Goal: Transaction & Acquisition: Purchase product/service

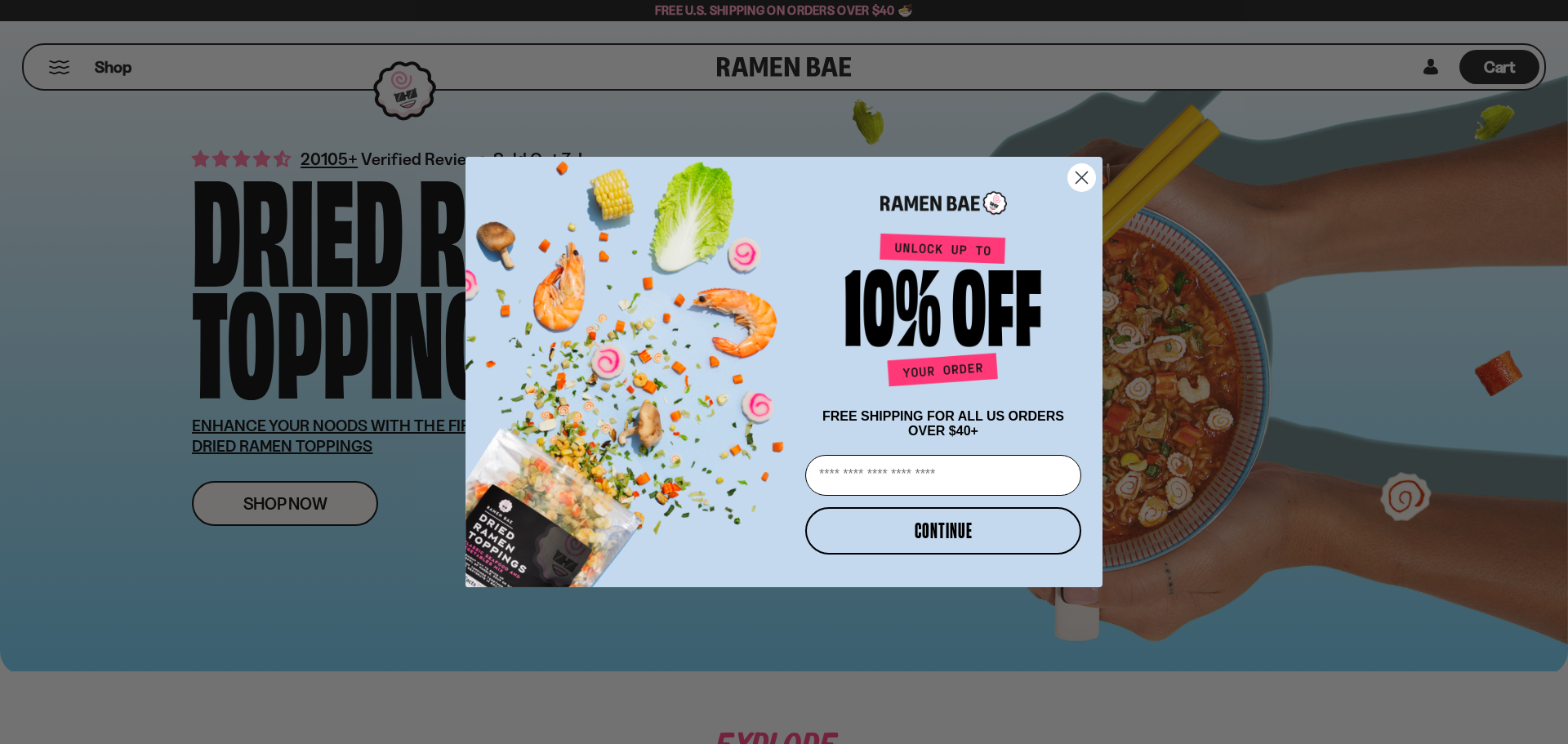
click at [1089, 186] on icon "Close dialog" at bounding box center [1082, 178] width 29 height 29
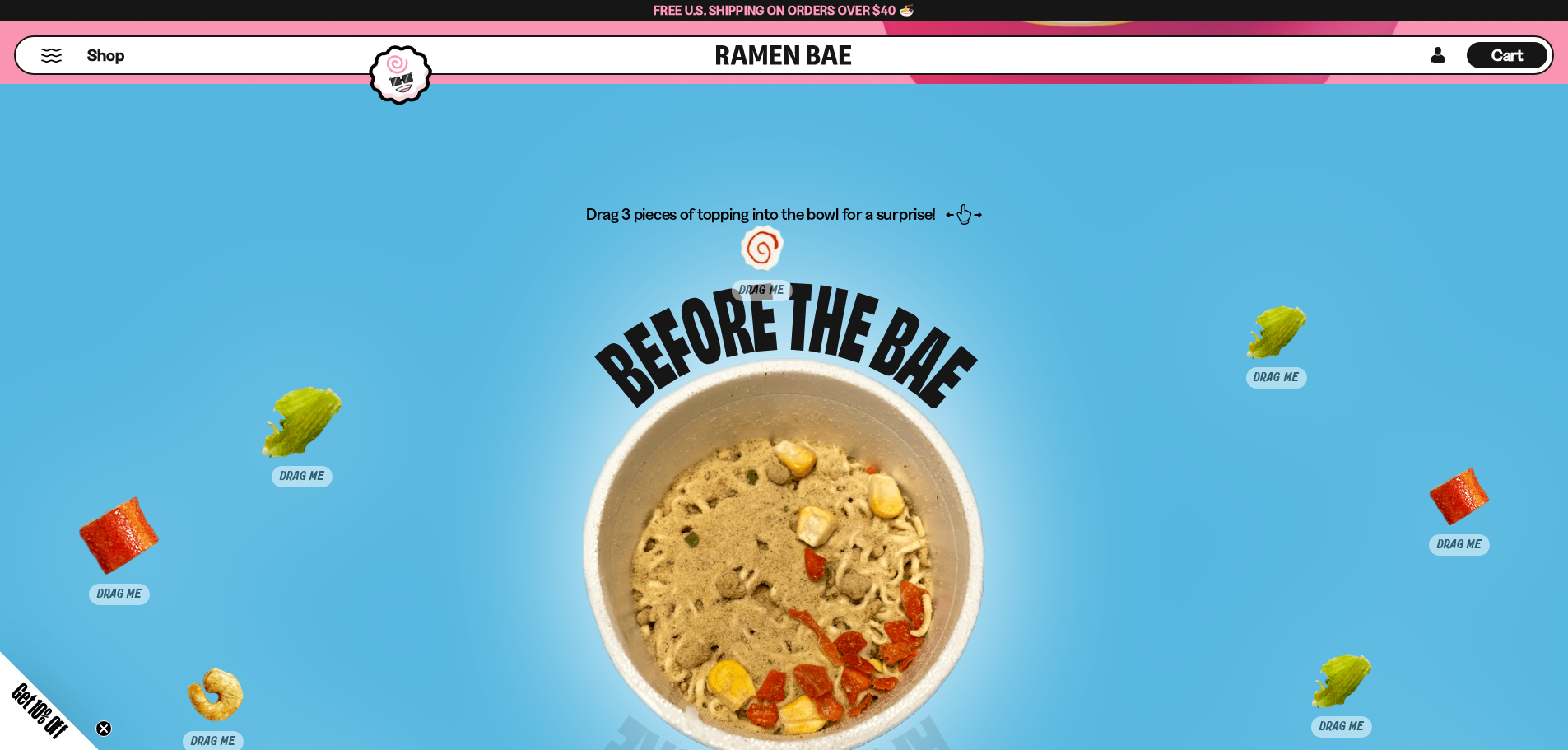
scroll to position [8234, 0]
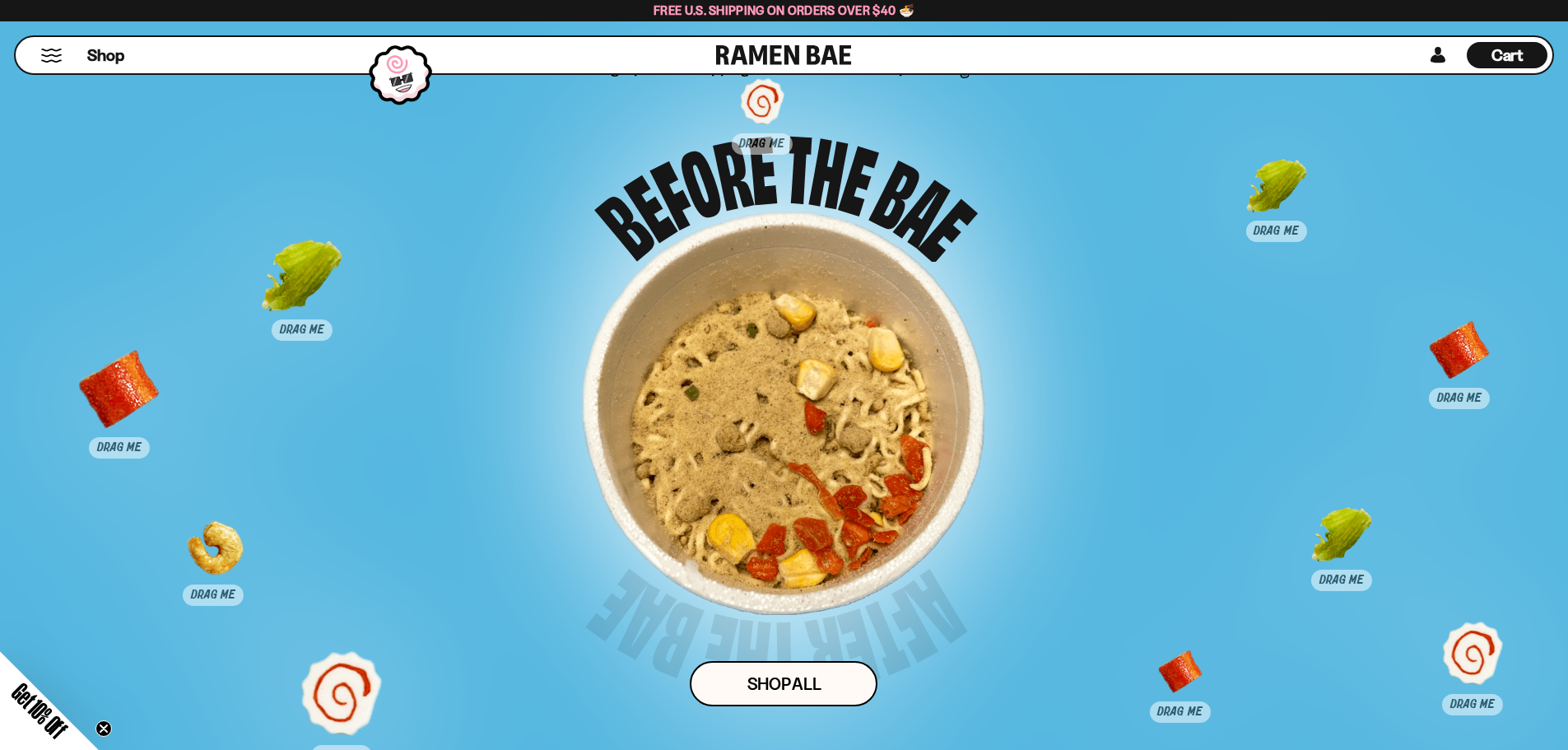
click at [1139, 511] on div "Drag 3 pieces of topping into the bowl for a surprise! Shop ALl" at bounding box center [783, 423] width 1306 height 732
drag, startPoint x: 639, startPoint y: 417, endPoint x: 450, endPoint y: 403, distance: 189.5
click at [450, 403] on div "Drag 3 pieces of topping into the bowl for a surprise! Shop ALl" at bounding box center [783, 423] width 1306 height 732
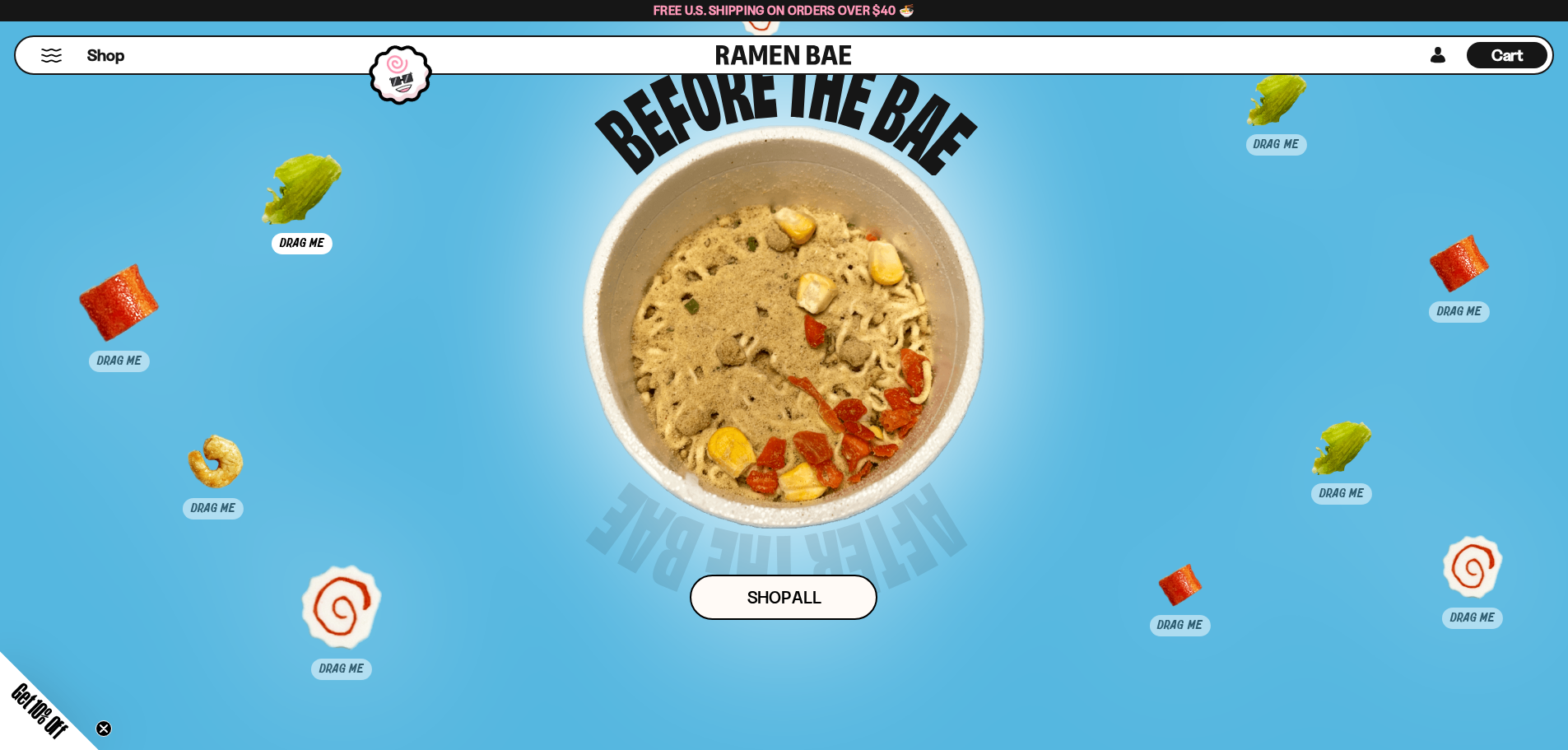
scroll to position [8316, 0]
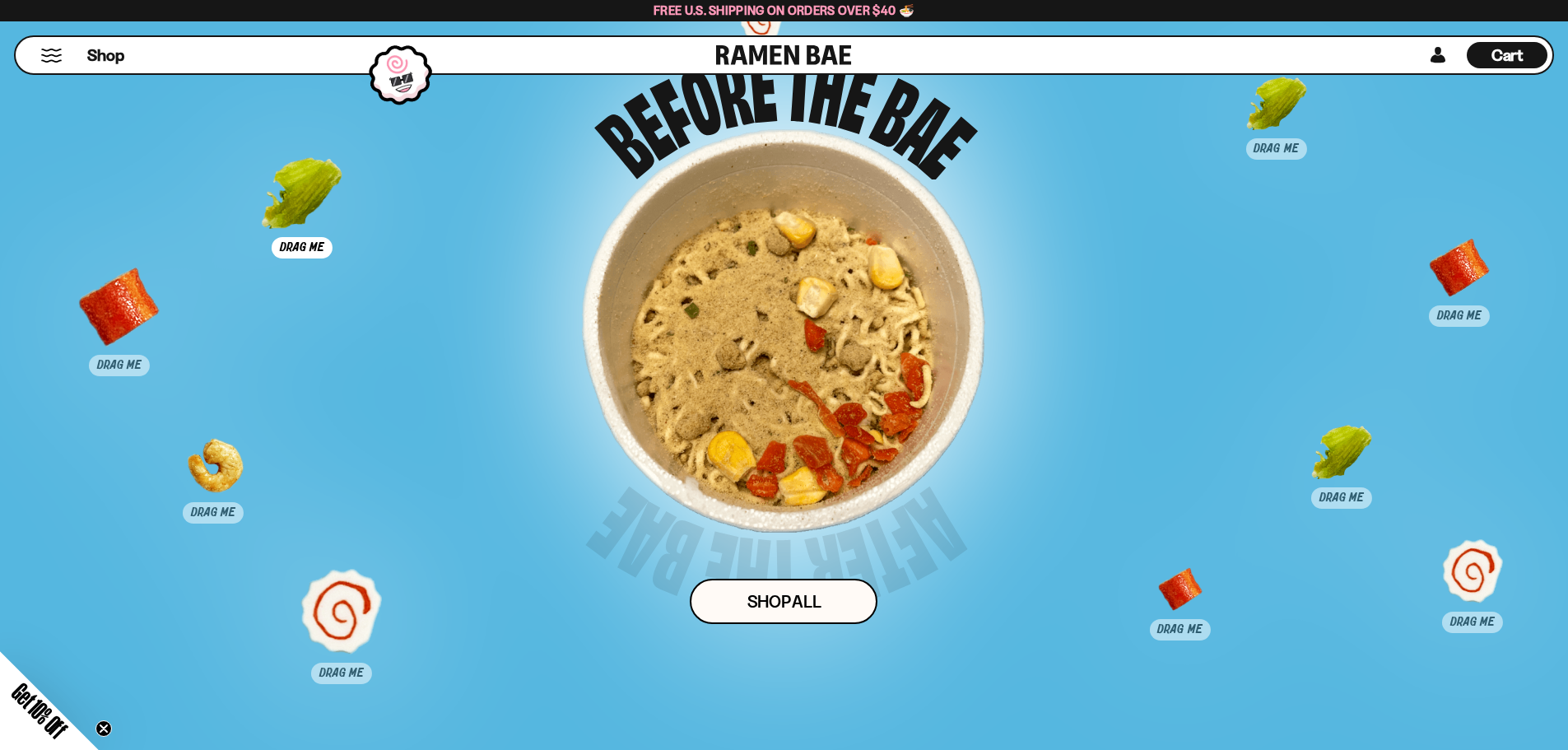
click at [291, 243] on div at bounding box center [302, 208] width 82 height 102
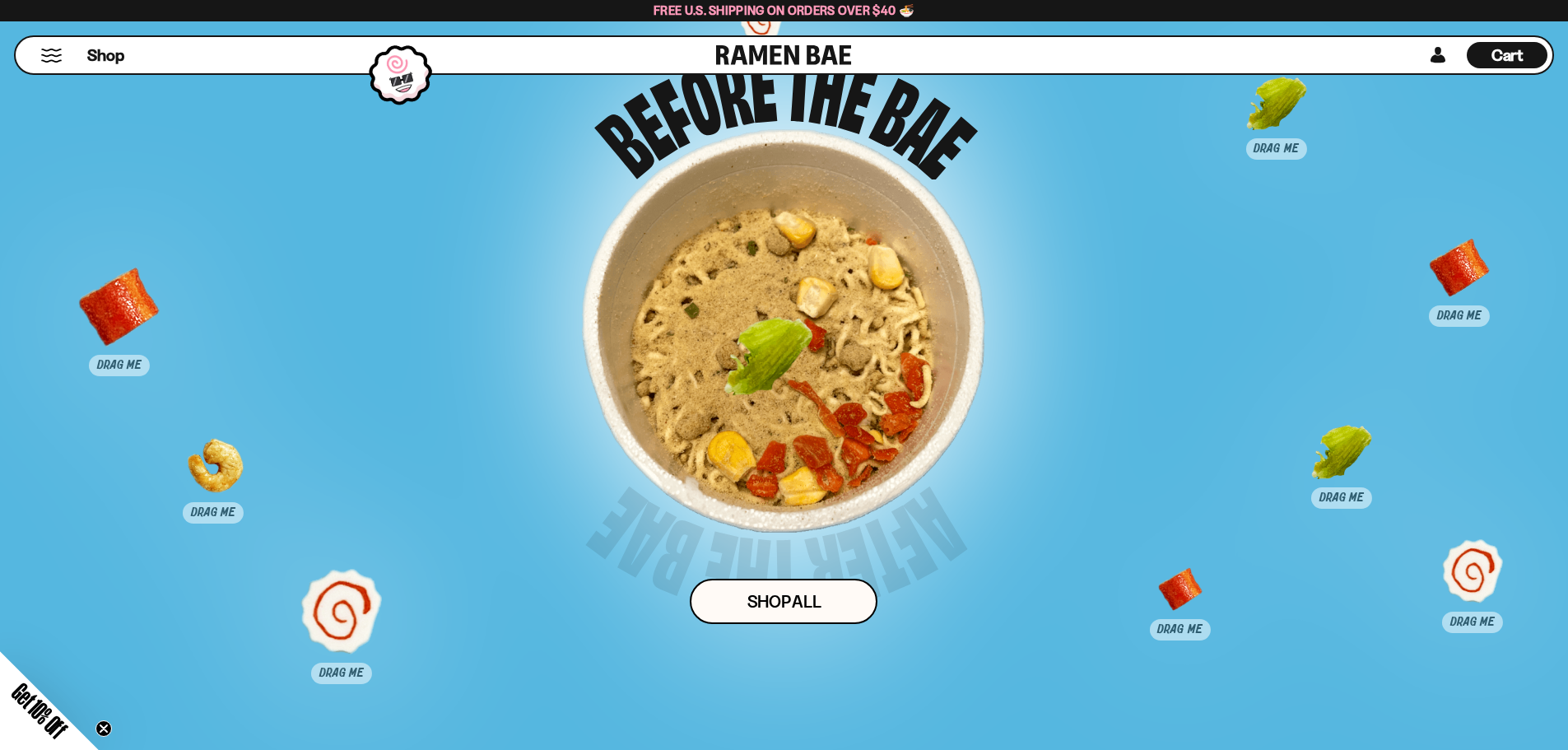
drag, startPoint x: 326, startPoint y: 237, endPoint x: 763, endPoint y: 366, distance: 455.6
click at [763, 368] on div at bounding box center [769, 361] width 82 height 82
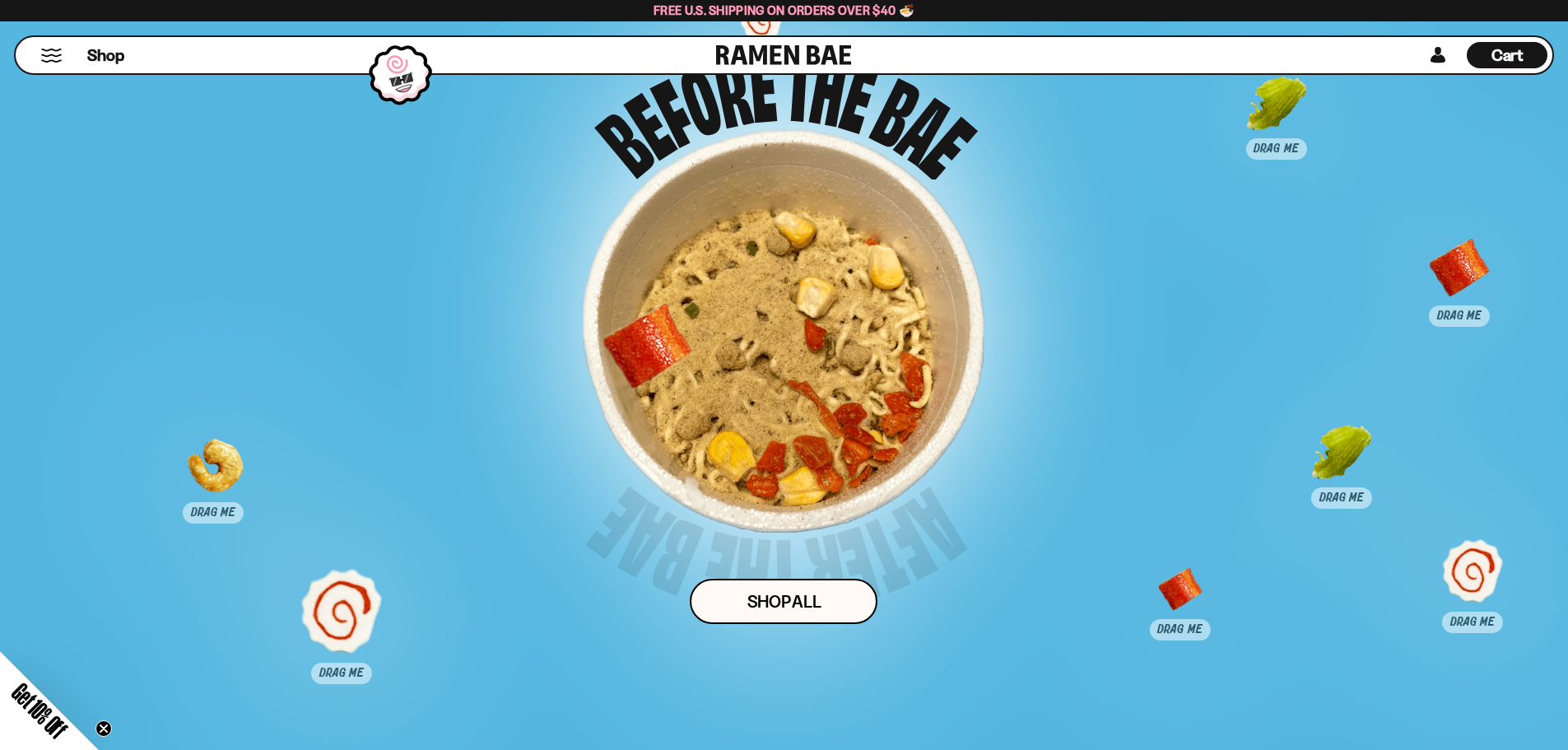
drag, startPoint x: 240, startPoint y: 317, endPoint x: 783, endPoint y: 364, distance: 545.0
click at [688, 366] on div at bounding box center [647, 347] width 82 height 82
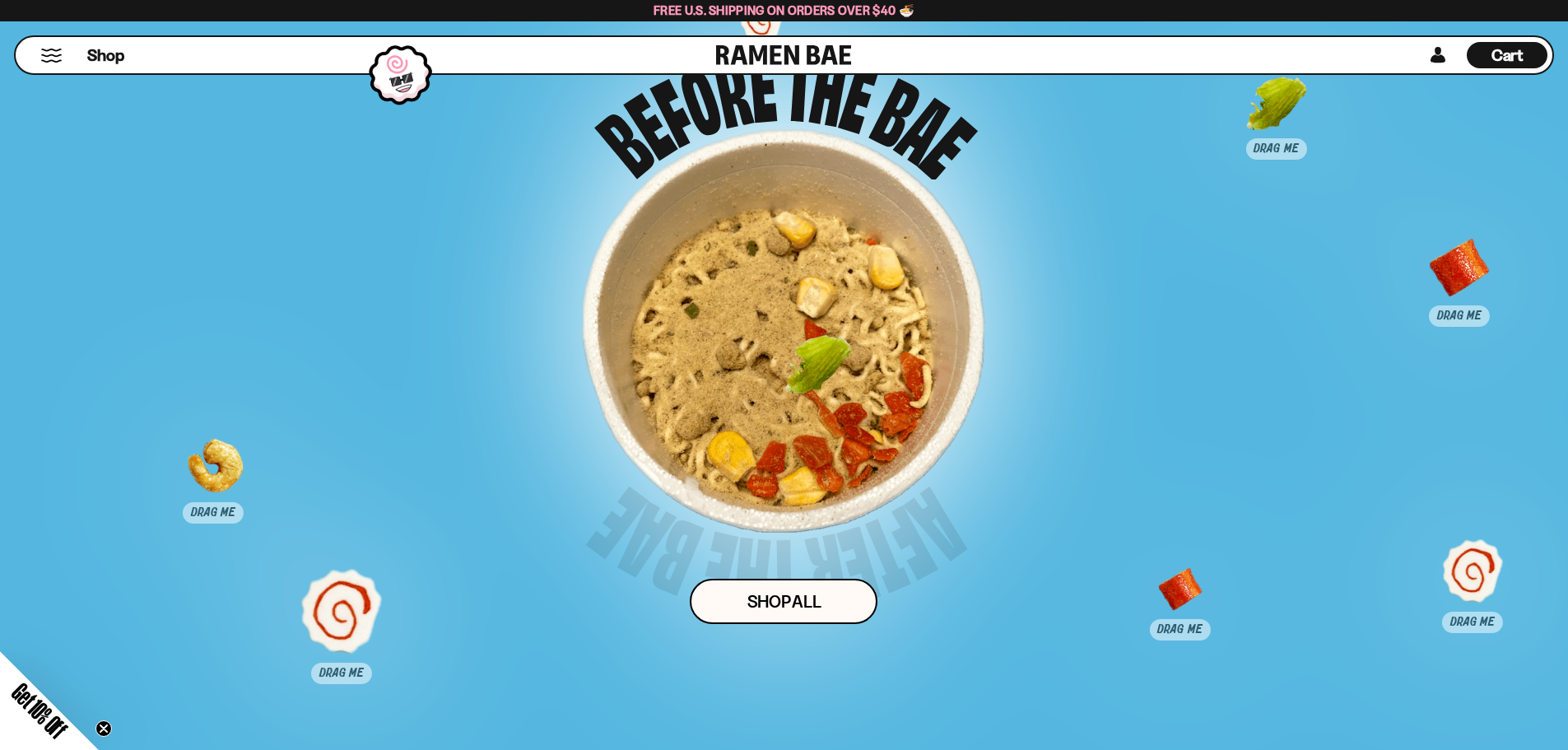
drag, startPoint x: 1322, startPoint y: 451, endPoint x: 780, endPoint y: 356, distance: 550.3
click at [780, 356] on div at bounding box center [818, 378] width 82 height 82
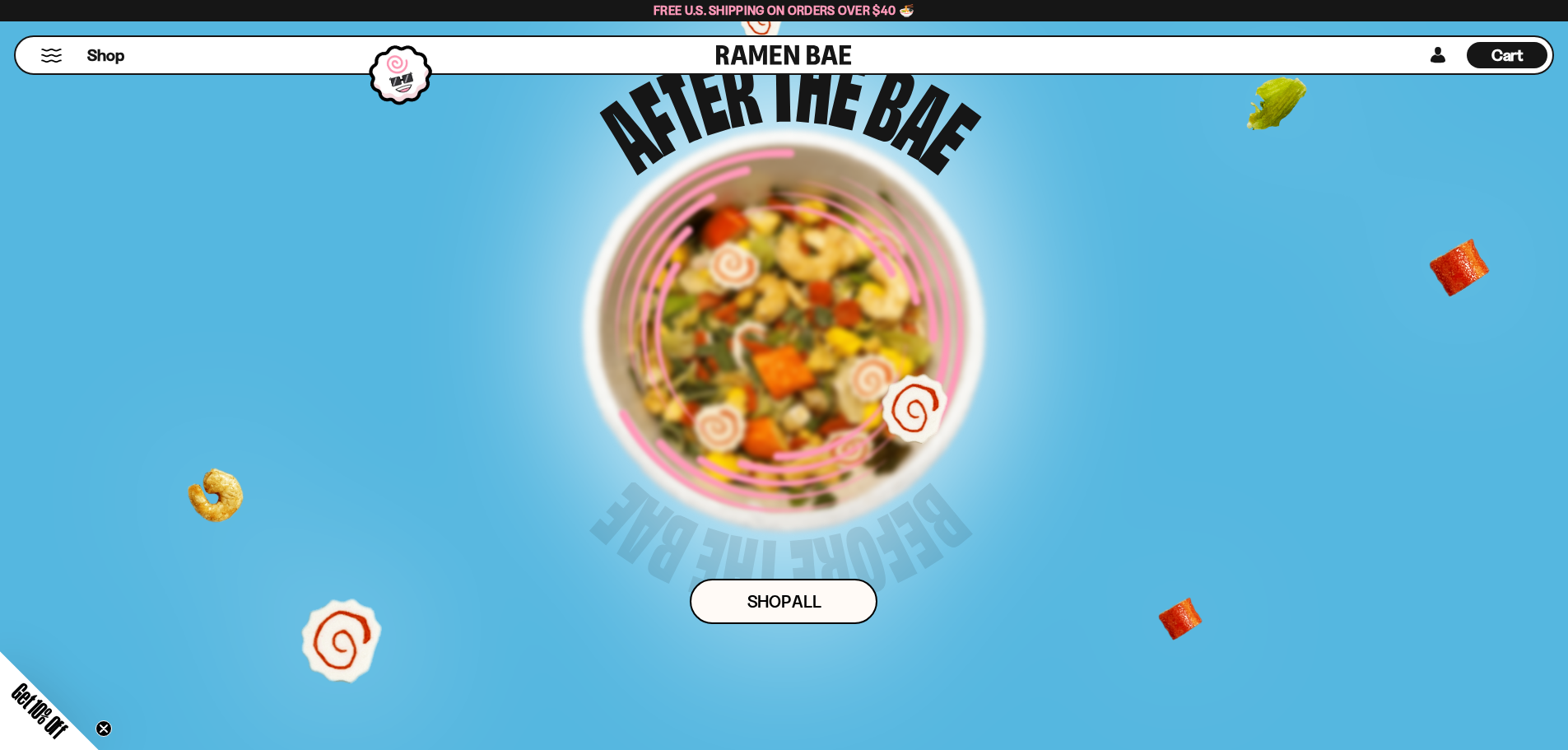
drag, startPoint x: 1439, startPoint y: 572, endPoint x: 901, endPoint y: 387, distance: 568.9
click at [901, 387] on div "Drag 3 pieces of topping into the bowl for a surprise! Shop ALl" at bounding box center [783, 340] width 1306 height 732
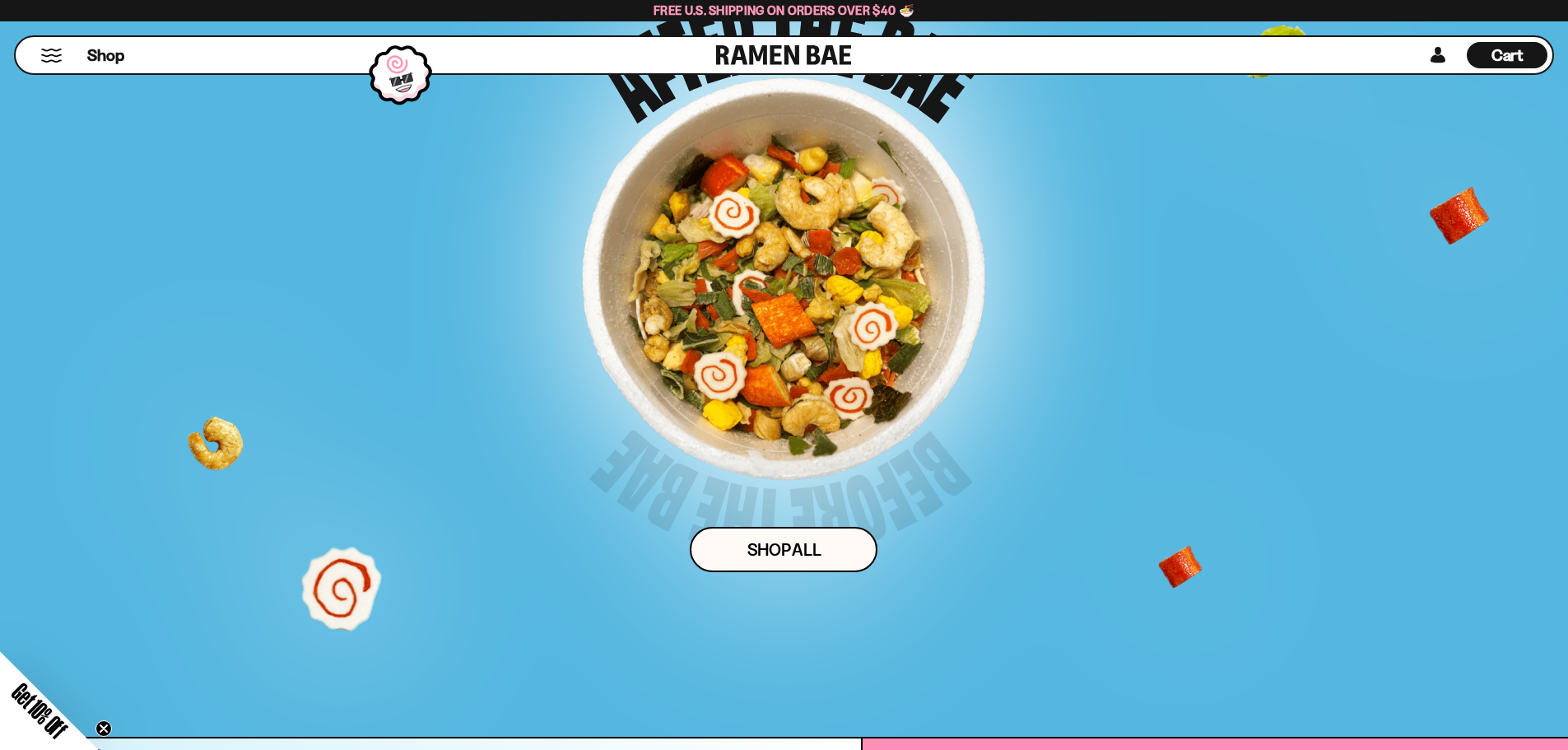
scroll to position [8336, 0]
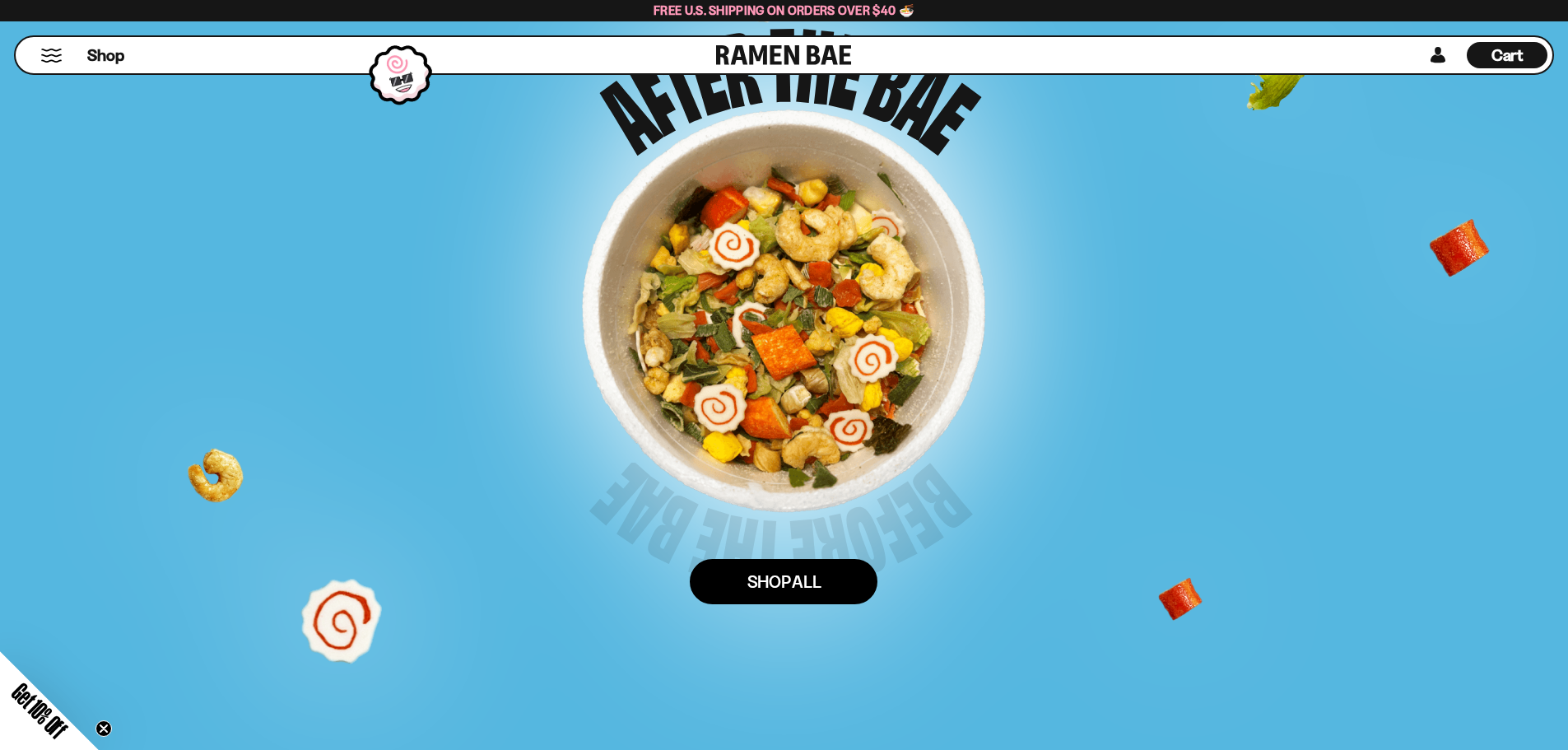
click at [791, 593] on link "Shop ALl" at bounding box center [783, 581] width 188 height 45
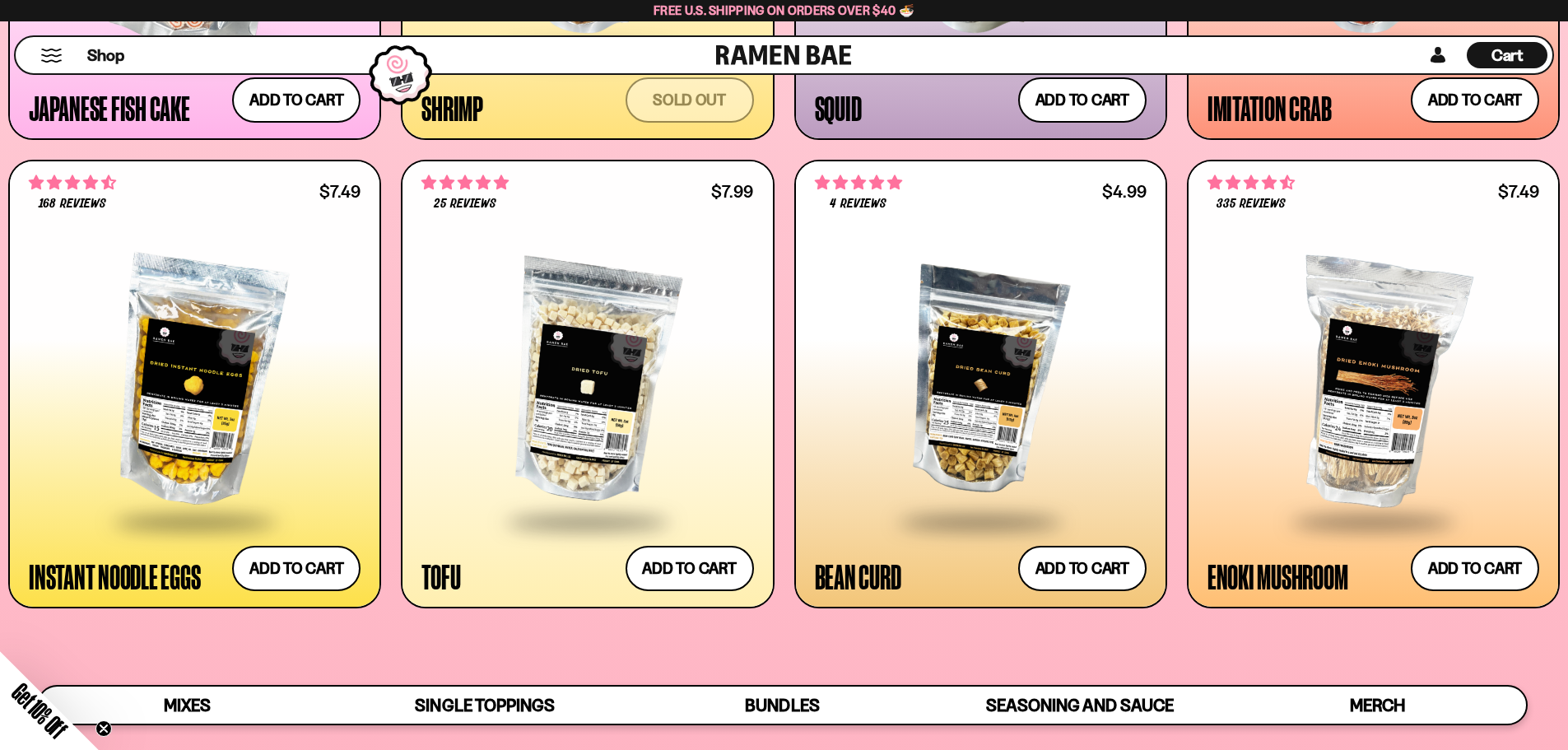
scroll to position [2223, 0]
